Goal: Task Accomplishment & Management: Manage account settings

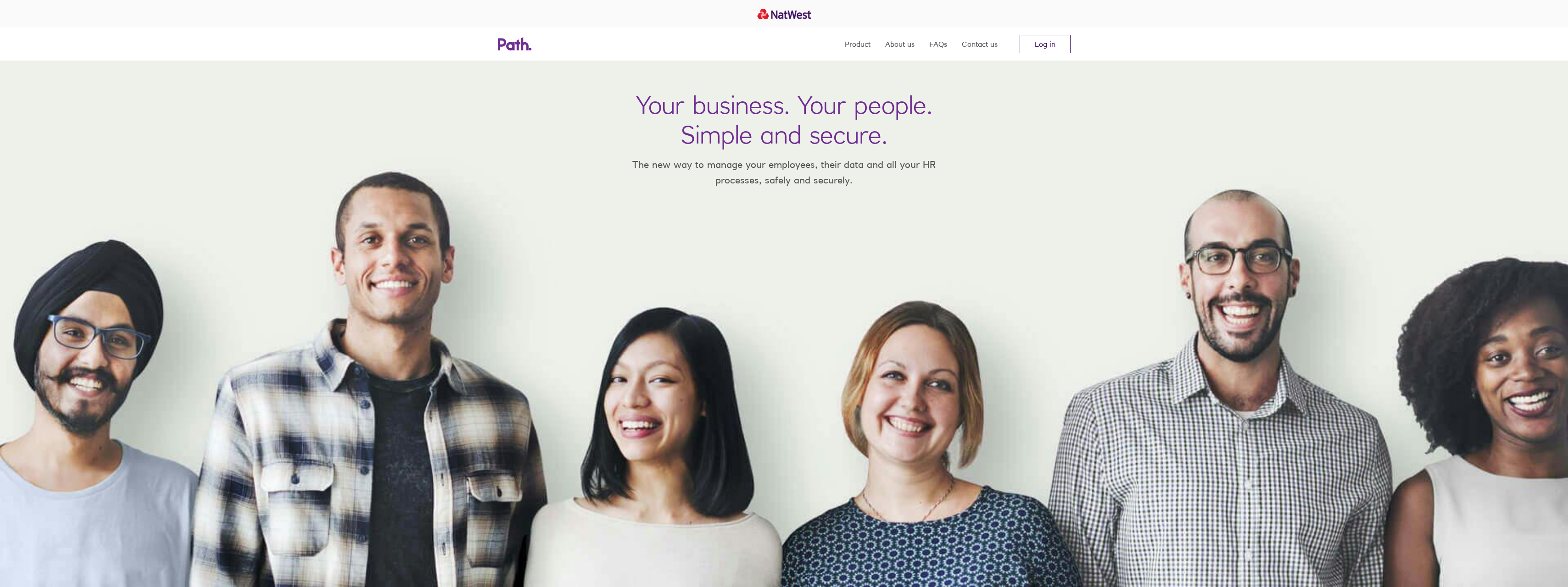
click at [1051, 37] on link "Log in" at bounding box center [1045, 44] width 51 height 18
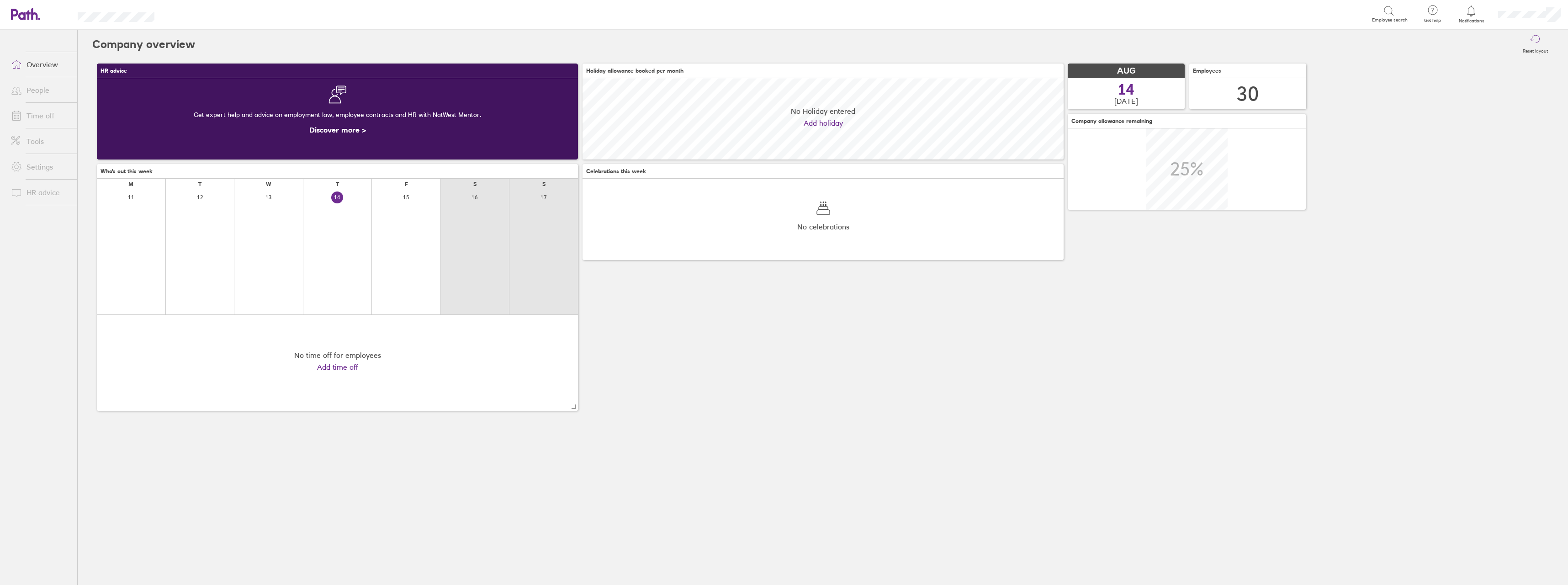
scroll to position [82, 481]
click at [44, 116] on link "Time off" at bounding box center [40, 116] width 74 height 18
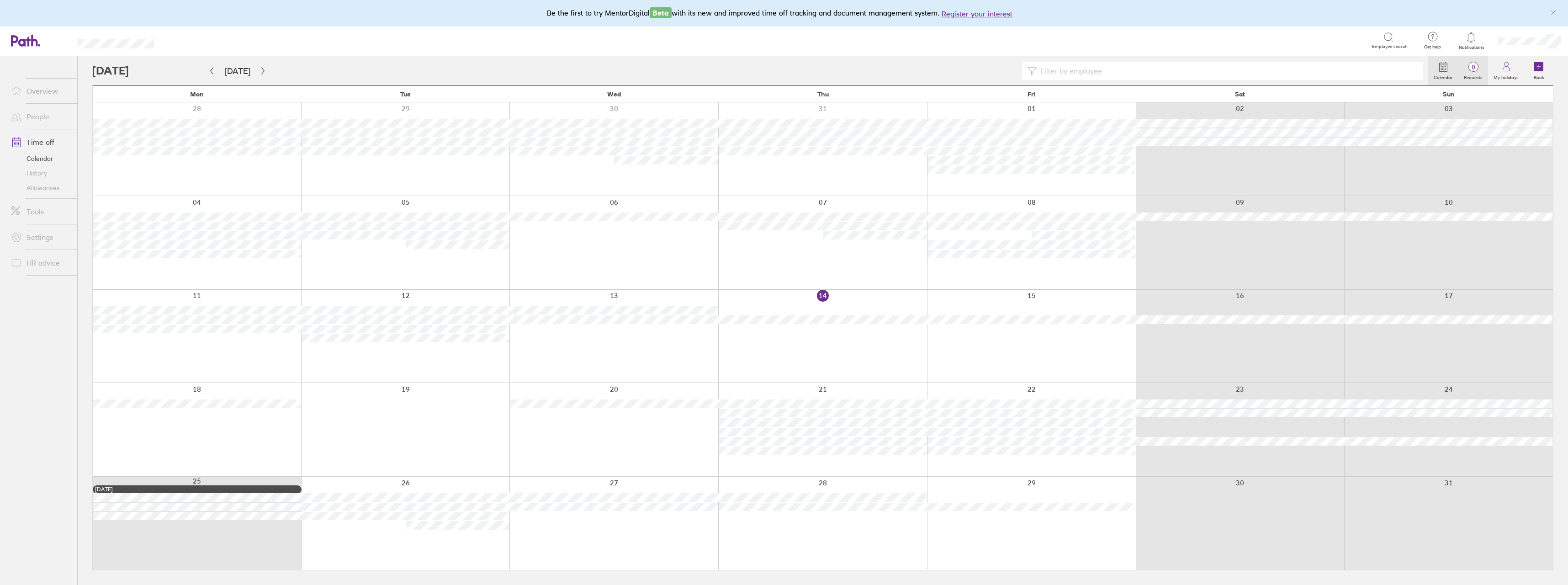
click at [1472, 74] on label "Requests" at bounding box center [1473, 77] width 30 height 9
